Goal: Find specific page/section: Find specific page/section

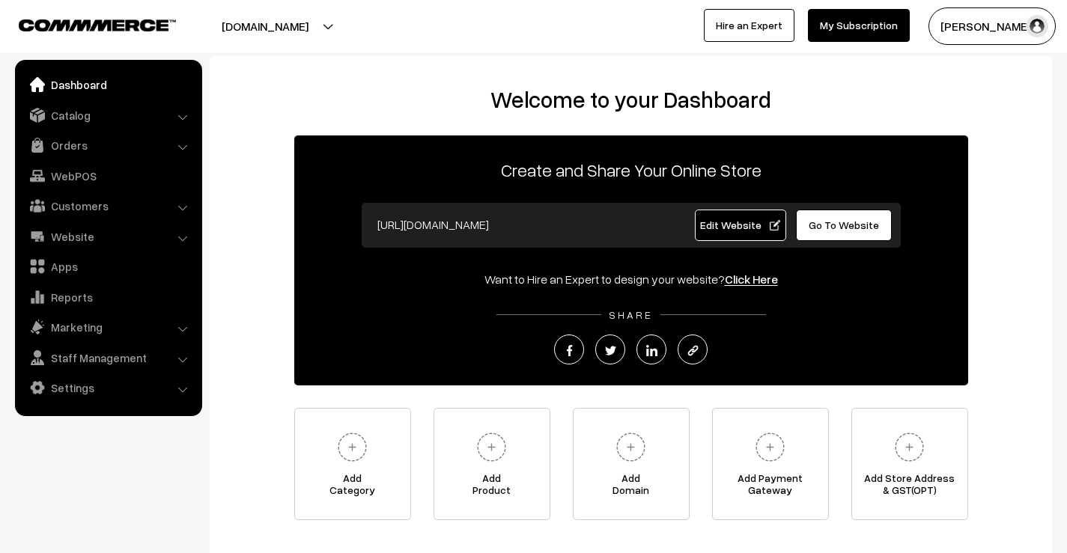
click at [91, 139] on link "Orders" at bounding box center [108, 145] width 178 height 27
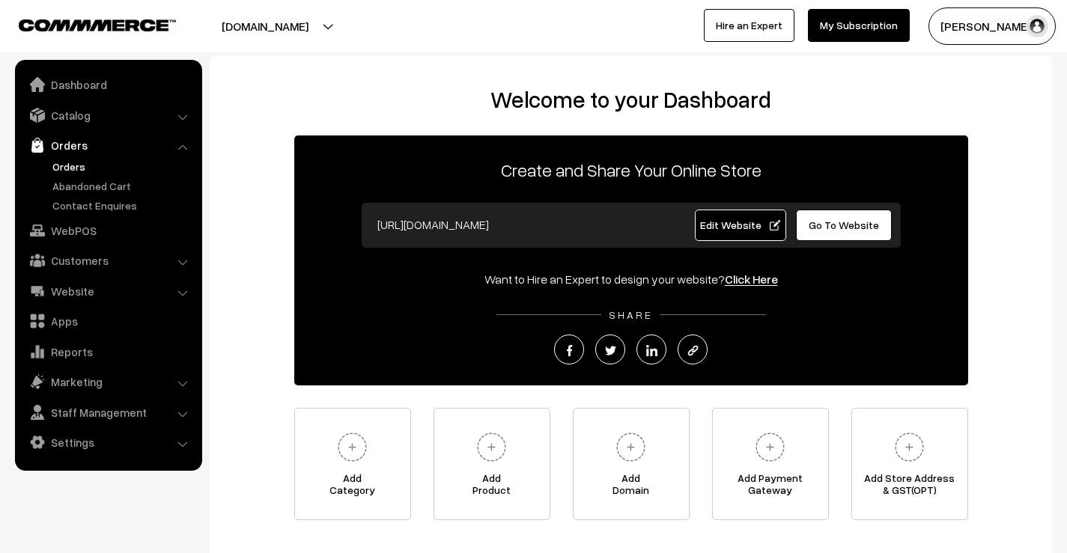
click at [85, 171] on link "Orders" at bounding box center [123, 167] width 148 height 16
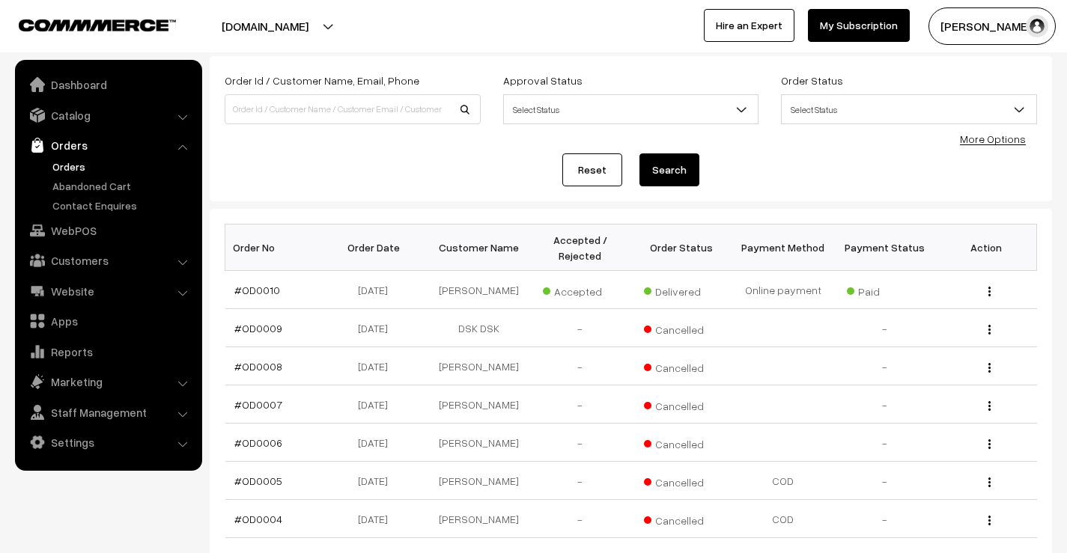
scroll to position [150, 0]
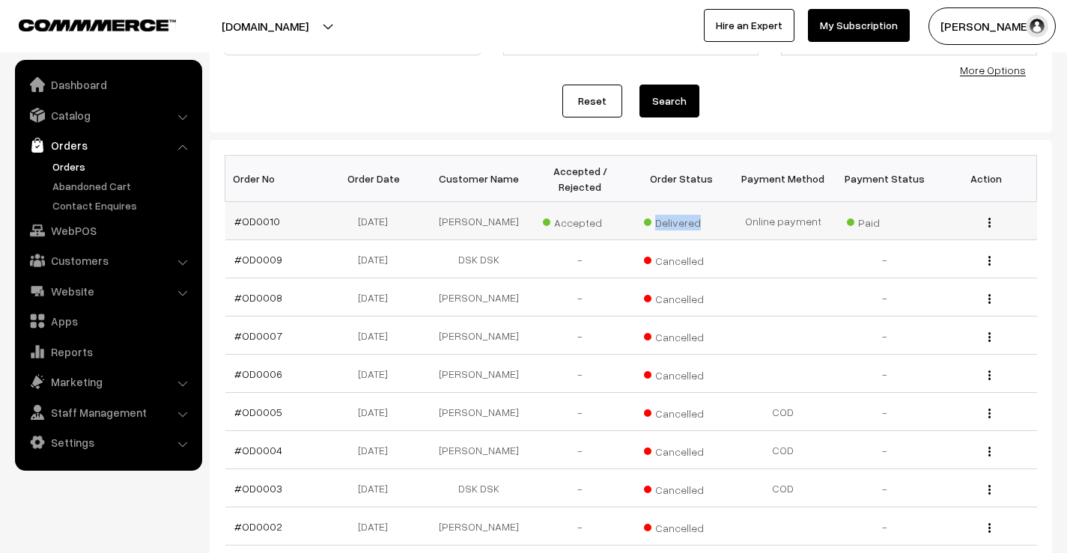
click at [644, 230] on span "Delivered" at bounding box center [681, 220] width 75 height 19
click at [988, 222] on img "button" at bounding box center [989, 223] width 2 height 10
click at [916, 237] on link "View" at bounding box center [922, 244] width 127 height 33
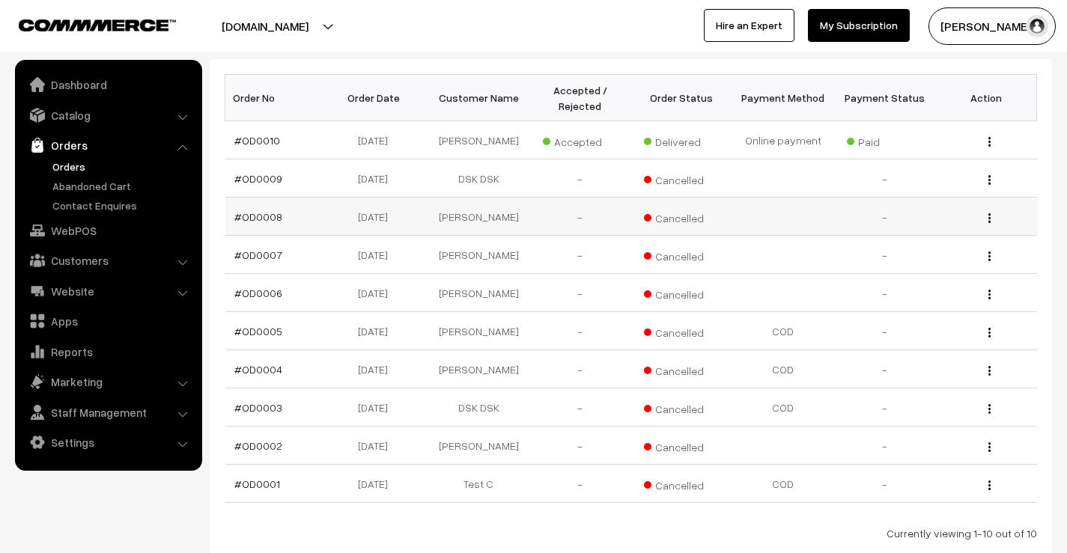
scroll to position [331, 0]
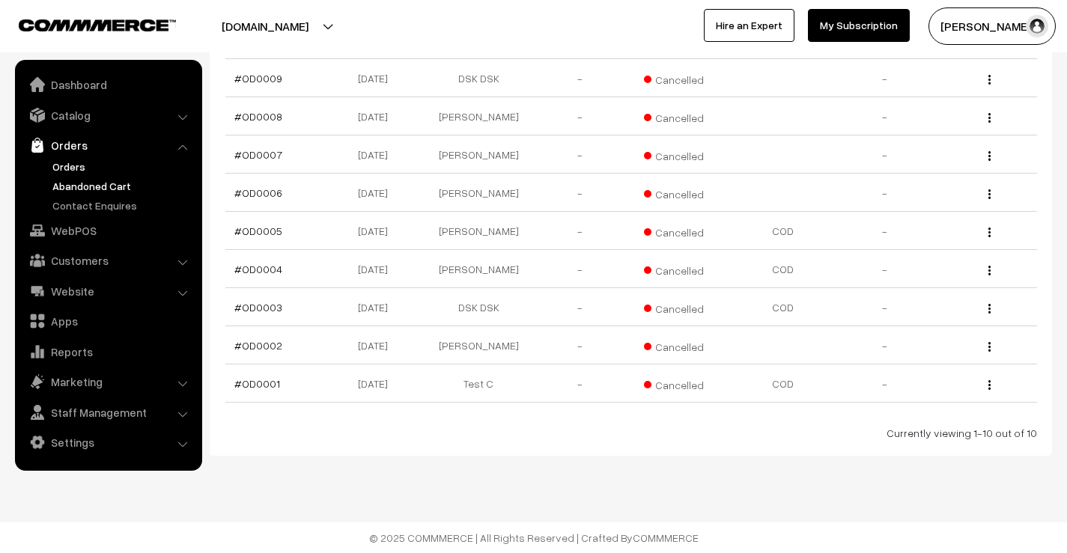
click at [82, 183] on link "Abandoned Cart" at bounding box center [123, 186] width 148 height 16
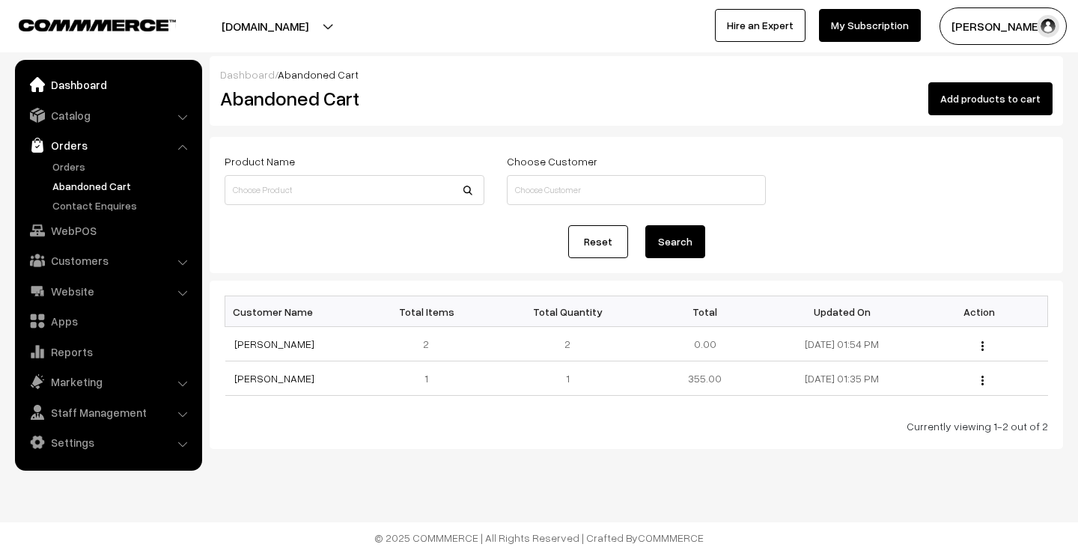
click at [93, 85] on link "Dashboard" at bounding box center [108, 84] width 178 height 27
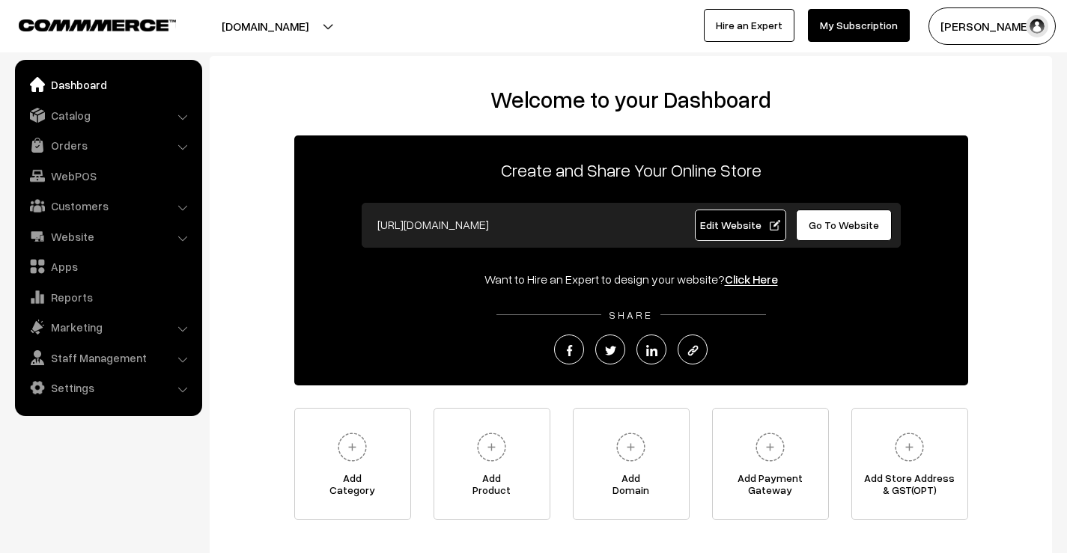
click at [986, 27] on button "[PERSON_NAME]…" at bounding box center [991, 25] width 127 height 37
click at [981, 168] on link "Sign Out" at bounding box center [991, 171] width 127 height 33
